Goal: Task Accomplishment & Management: Use online tool/utility

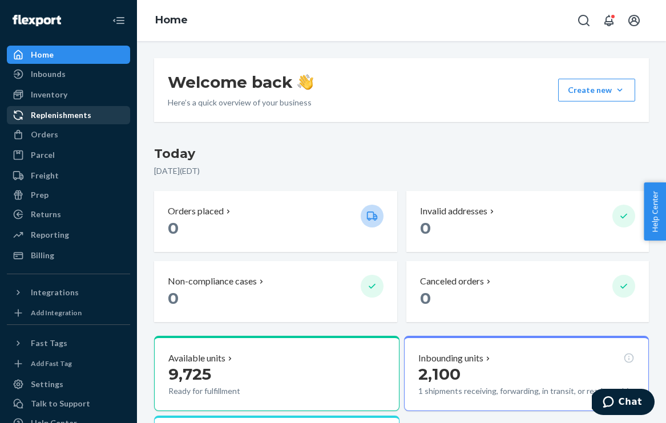
click at [74, 114] on div "Replenishments" at bounding box center [61, 115] width 60 height 11
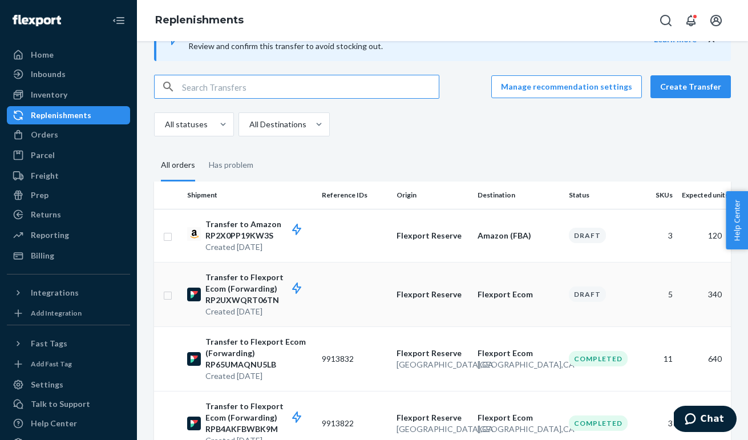
scroll to position [37, 0]
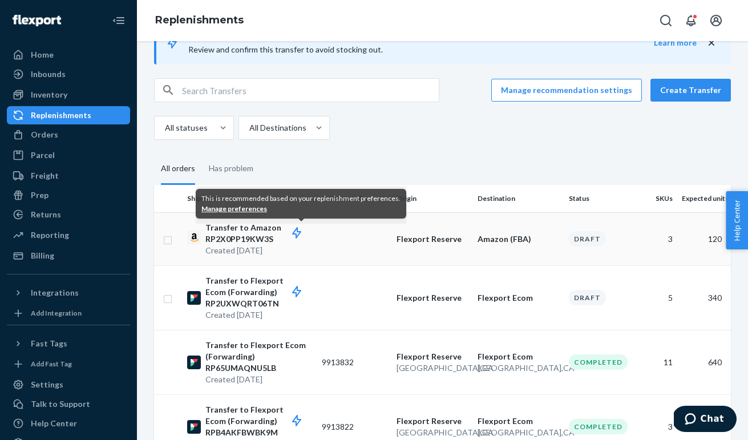
click at [251, 234] on p "Transfer to Amazon RP2X0PP19KW3S" at bounding box center [258, 233] width 107 height 23
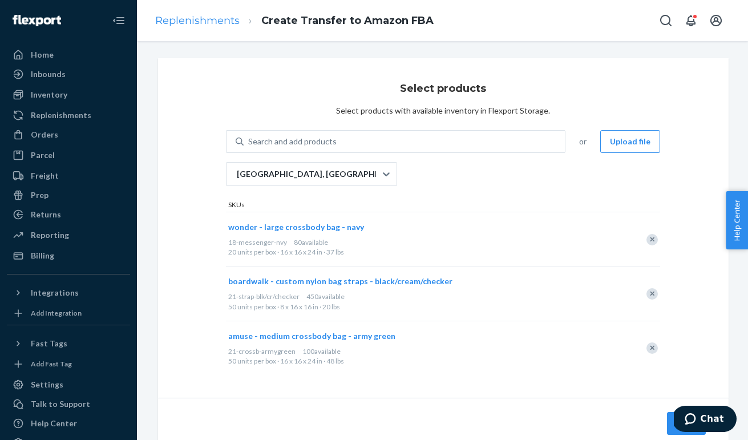
click at [184, 21] on link "Replenishments" at bounding box center [197, 20] width 84 height 13
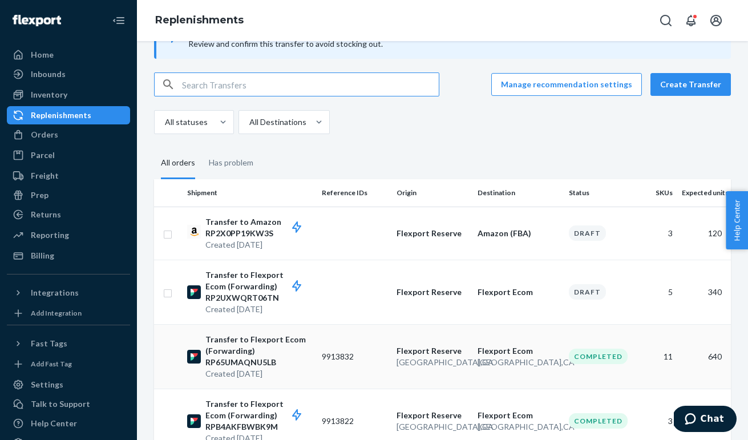
scroll to position [66, 0]
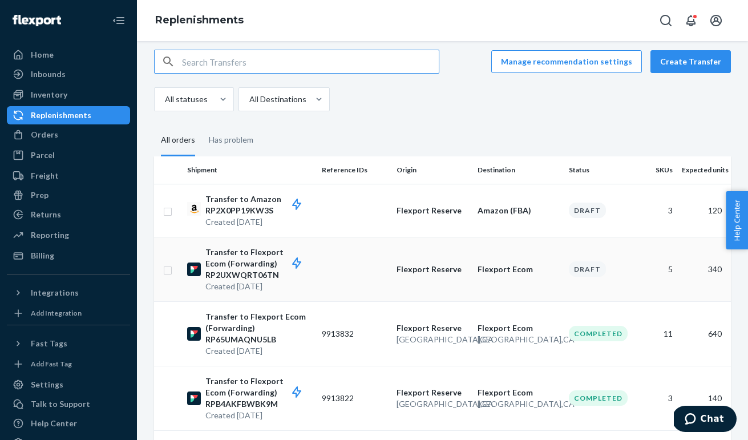
click at [233, 263] on p "Transfer to Flexport Ecom (Forwarding) RP2UXWQRT06TN" at bounding box center [258, 264] width 107 height 34
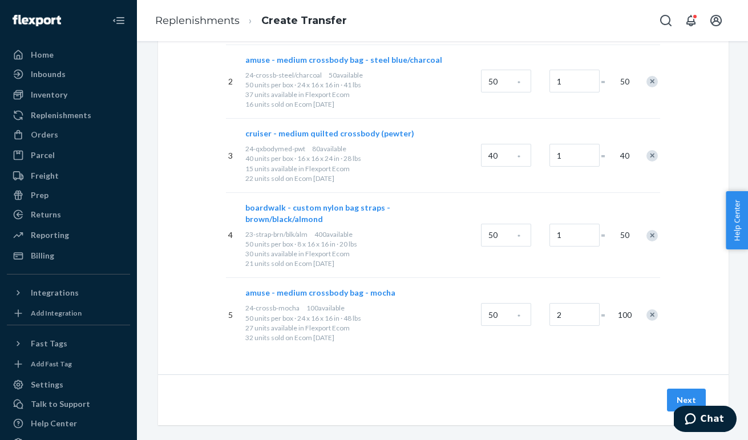
scroll to position [241, 0]
click at [61, 96] on div "Inventory" at bounding box center [49, 94] width 37 height 11
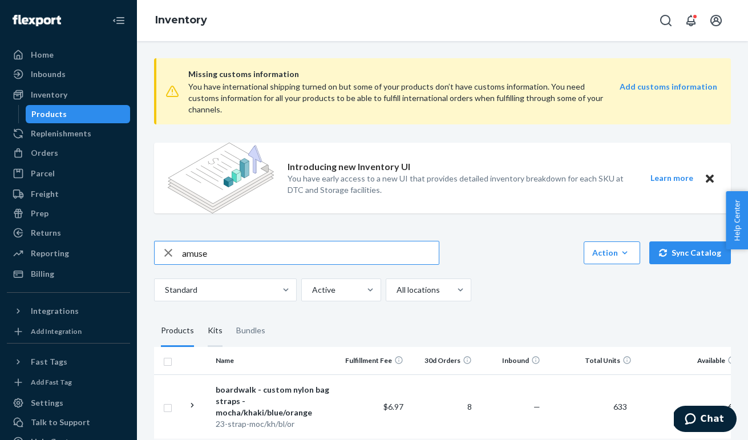
type input "amuse"
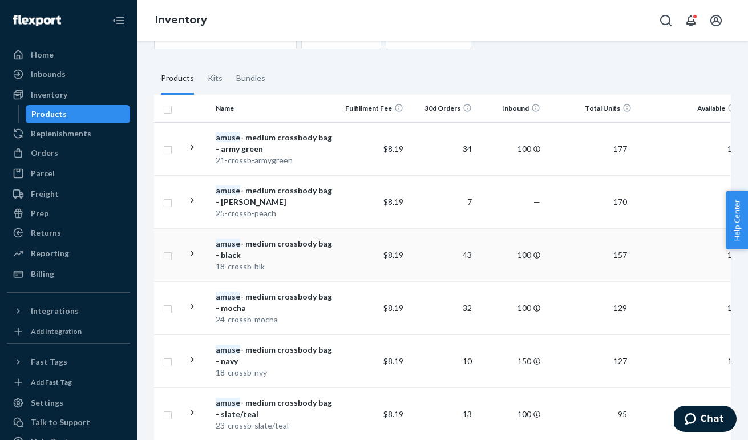
scroll to position [250, 0]
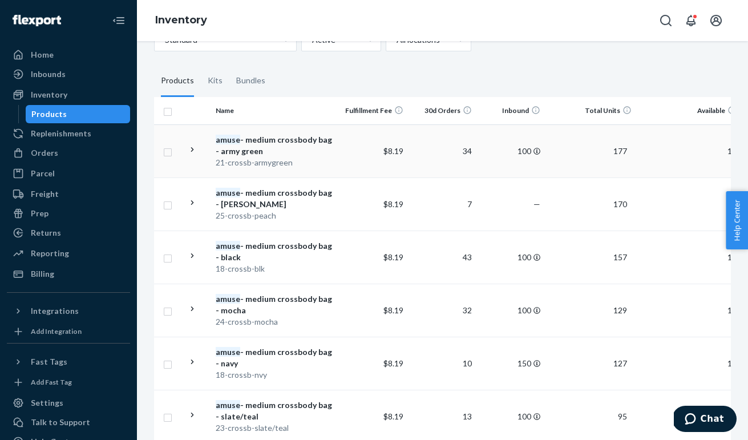
click at [256, 134] on div "amuse - medium crossbody bag - army green" at bounding box center [275, 145] width 119 height 23
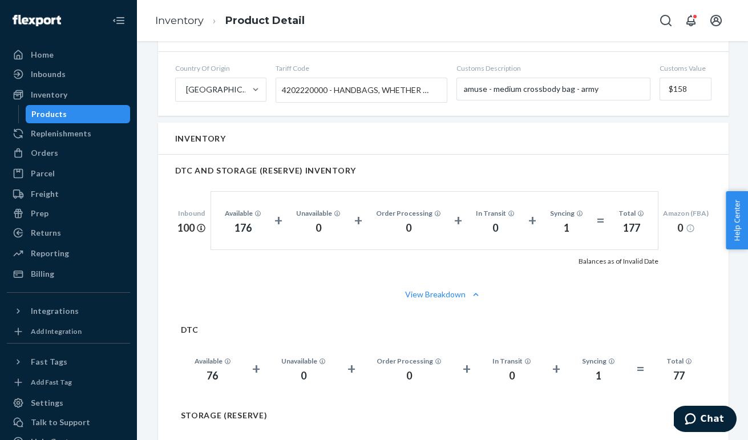
scroll to position [689, 0]
click at [72, 133] on div "Replenishments" at bounding box center [61, 133] width 60 height 11
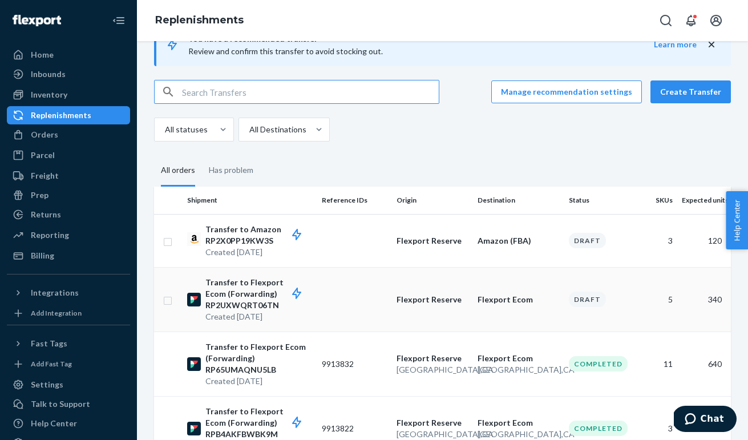
scroll to position [41, 0]
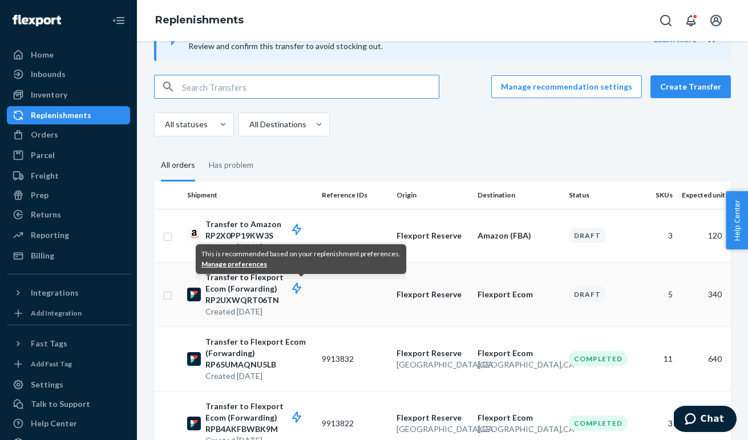
click at [243, 296] on p "Transfer to Flexport Ecom (Forwarding) RP2UXWQRT06TN" at bounding box center [258, 289] width 107 height 34
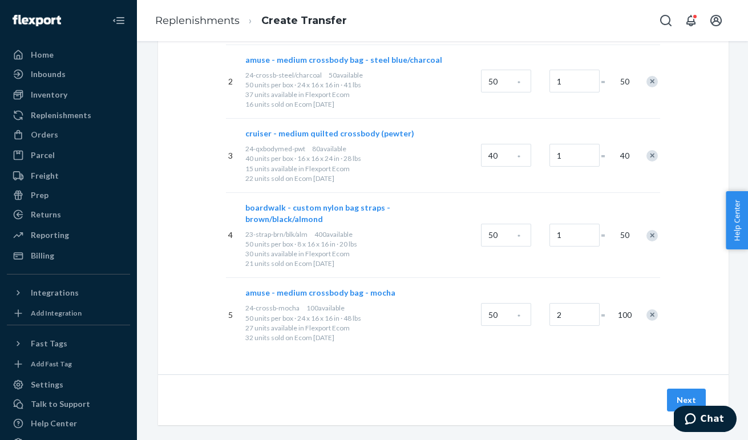
scroll to position [241, 0]
click at [665, 389] on button "Next" at bounding box center [686, 400] width 39 height 23
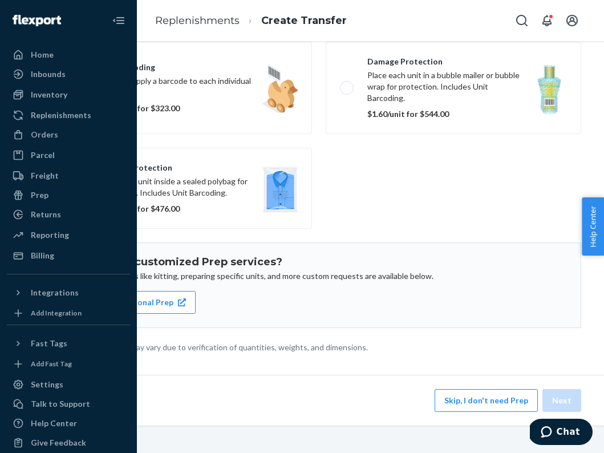
scroll to position [128, 120]
click at [502, 394] on button "Skip, I don't need Prep" at bounding box center [486, 400] width 103 height 23
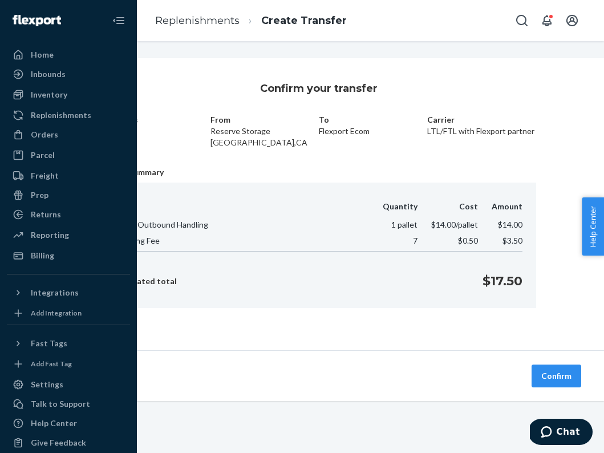
scroll to position [0, 120]
click at [570, 373] on button "Confirm" at bounding box center [557, 376] width 50 height 23
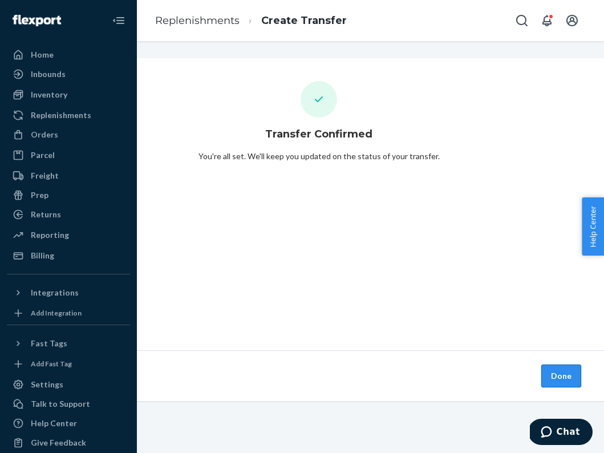
click at [570, 372] on button "Done" at bounding box center [562, 376] width 40 height 23
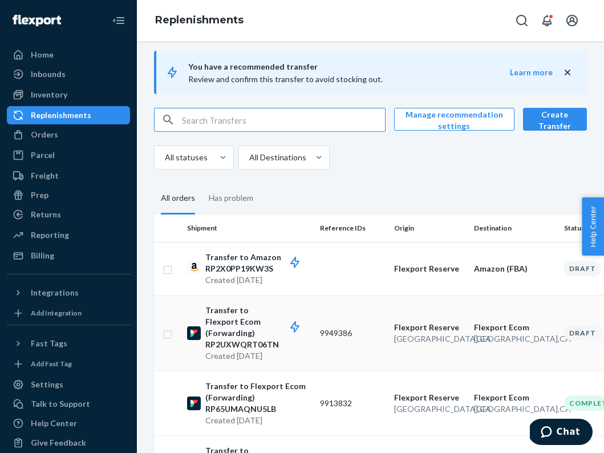
scroll to position [7, 0]
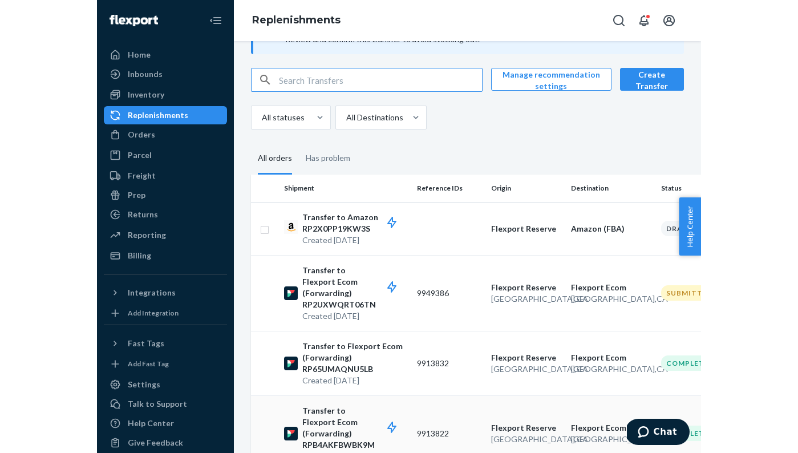
scroll to position [47, 0]
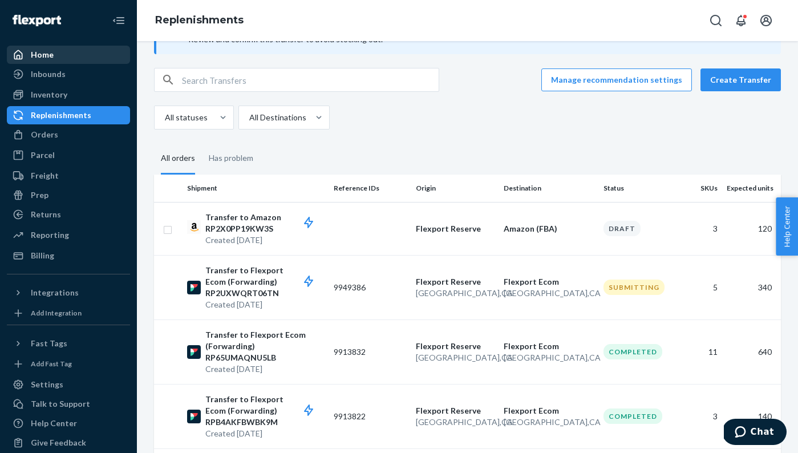
click at [42, 54] on div "Home" at bounding box center [42, 54] width 23 height 11
